Goal: Task Accomplishment & Management: Use online tool/utility

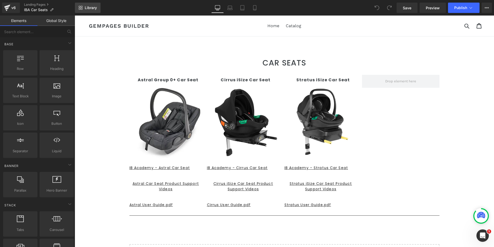
click at [86, 7] on span "Library" at bounding box center [91, 7] width 12 height 5
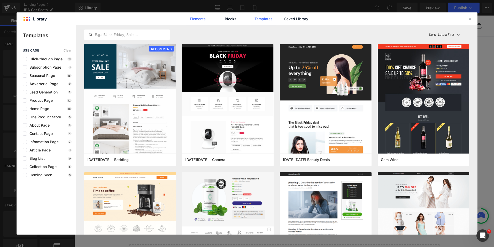
click at [193, 16] on link "Elements" at bounding box center [198, 18] width 25 height 13
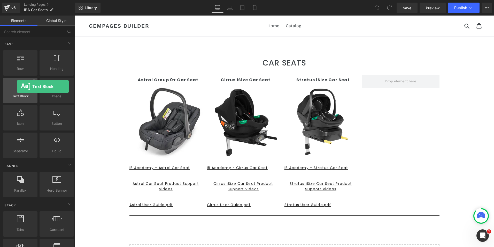
click at [17, 86] on icon at bounding box center [20, 85] width 7 height 7
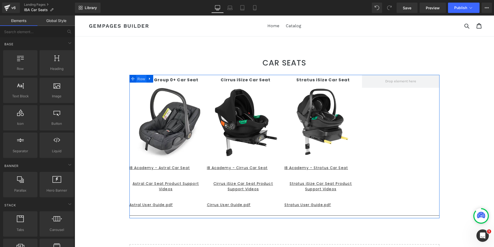
click at [139, 79] on span "Row" at bounding box center [141, 79] width 10 height 8
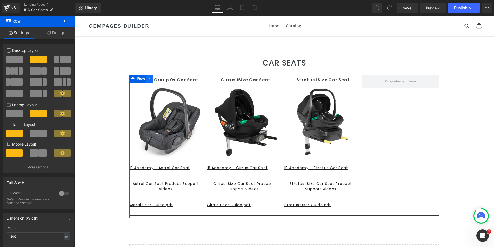
click at [148, 77] on icon at bounding box center [150, 79] width 4 height 4
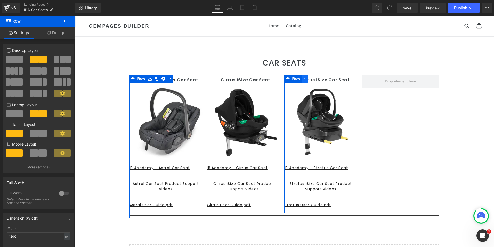
click at [303, 78] on icon at bounding box center [305, 79] width 4 height 4
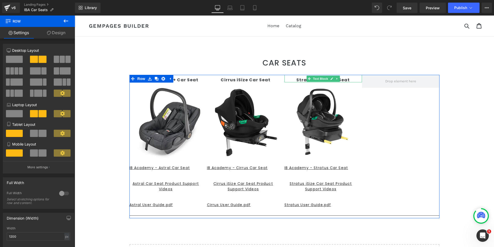
click at [309, 78] on div "Stratus iSize Car Seat Text Block Image IB Academy - Stratus Car Seat Button St…" at bounding box center [362, 144] width 155 height 138
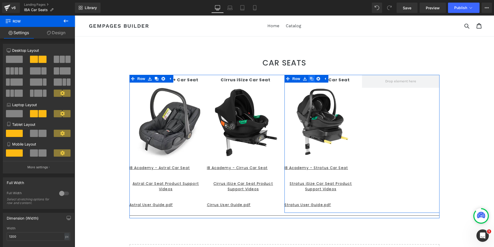
click at [310, 78] on icon at bounding box center [312, 79] width 4 height 4
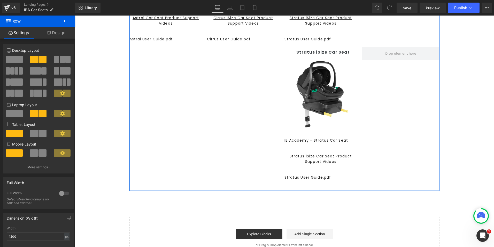
scroll to position [176, 0]
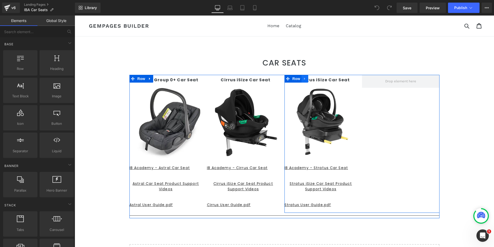
click at [304, 79] on icon at bounding box center [304, 79] width 1 height 2
click at [387, 79] on span at bounding box center [401, 81] width 35 height 8
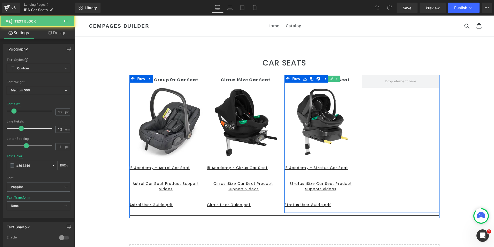
click at [350, 79] on p "Stratus iSize Car Seat" at bounding box center [324, 79] width 78 height 5
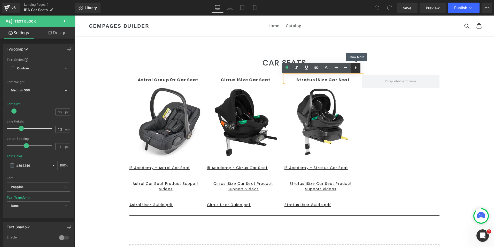
click at [356, 70] on icon at bounding box center [356, 67] width 6 height 6
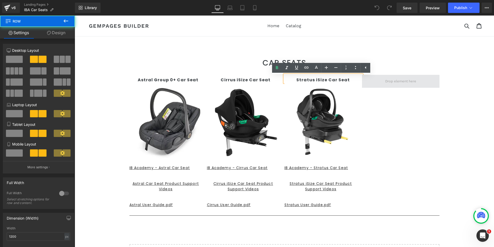
click at [374, 80] on span at bounding box center [401, 81] width 78 height 13
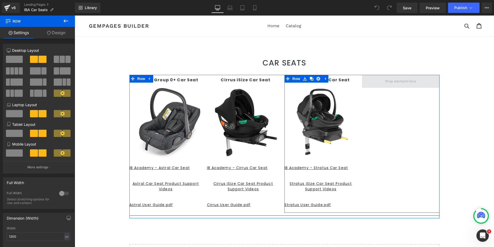
click at [371, 82] on span at bounding box center [401, 81] width 78 height 13
click at [296, 79] on span "Row" at bounding box center [296, 79] width 10 height 8
click at [304, 80] on icon at bounding box center [305, 79] width 4 height 4
click at [377, 82] on span at bounding box center [401, 81] width 78 height 13
click at [310, 79] on icon at bounding box center [312, 79] width 4 height 4
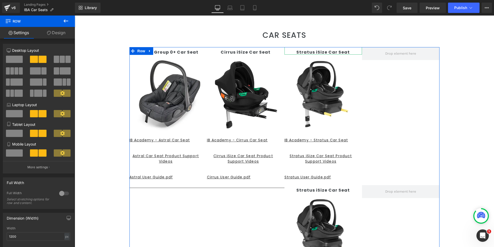
scroll to position [21, 0]
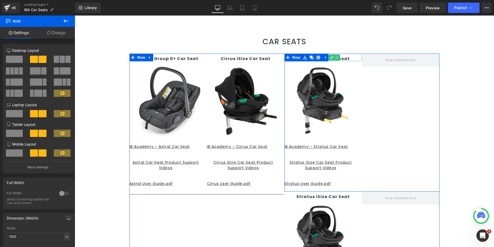
click at [354, 58] on p "Stratus iSize Car Seat" at bounding box center [324, 58] width 78 height 5
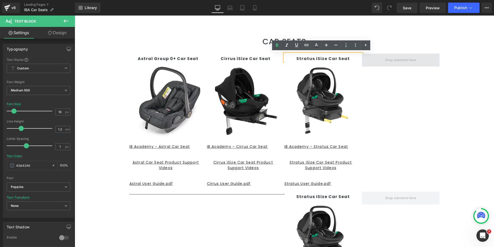
click at [371, 58] on span at bounding box center [401, 59] width 78 height 13
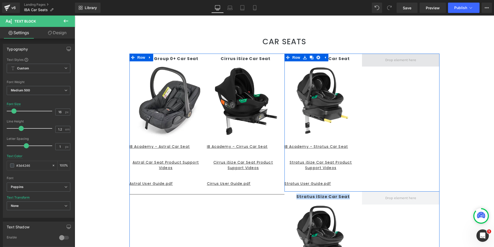
drag, startPoint x: 352, startPoint y: 195, endPoint x: 403, endPoint y: 57, distance: 147.4
click at [403, 57] on div "Stratus iSize Car Seat Text Block Image IB Academy - Stratus Car Seat Button St…" at bounding box center [362, 193] width 155 height 281
